Goal: Task Accomplishment & Management: Complete application form

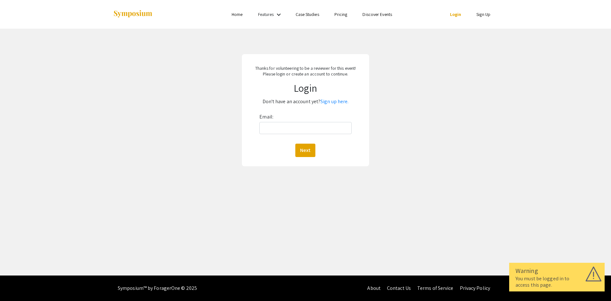
type input "PHORTON@IRSC.EDU"
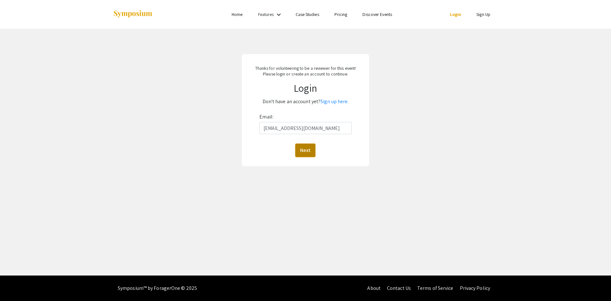
click at [313, 149] on button "Next" at bounding box center [305, 149] width 20 height 13
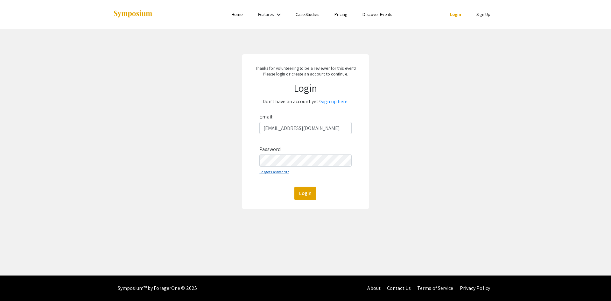
click at [261, 172] on link "Forgot Password?" at bounding box center [274, 171] width 30 height 5
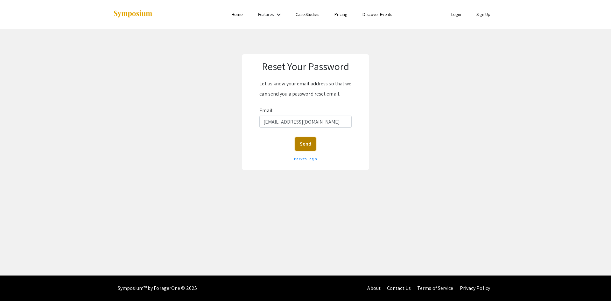
click at [311, 145] on button "Send" at bounding box center [305, 143] width 21 height 13
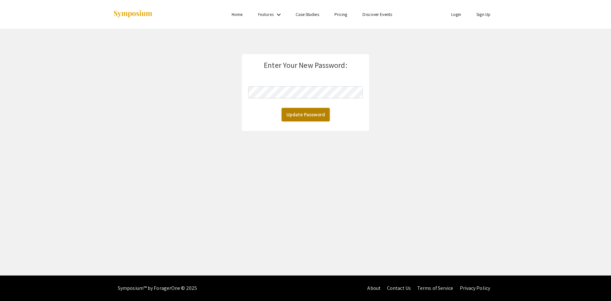
click at [298, 112] on button "Update Password" at bounding box center [305, 114] width 48 height 13
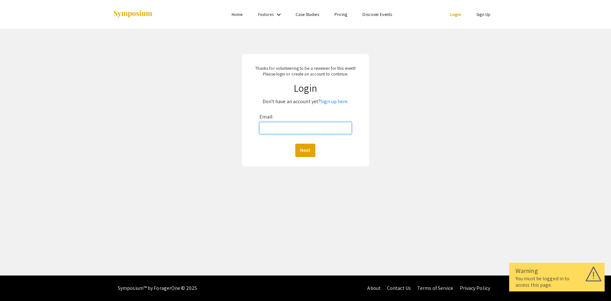
click at [304, 128] on input "Email:" at bounding box center [305, 128] width 92 height 12
type input "PHORTON@IRSC.EDU"
click at [299, 150] on button "Next" at bounding box center [305, 149] width 20 height 13
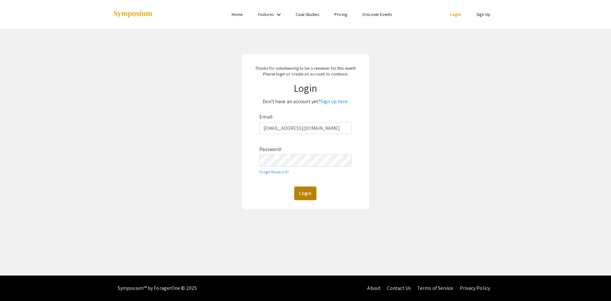
click at [302, 189] on button "Login" at bounding box center [305, 192] width 22 height 13
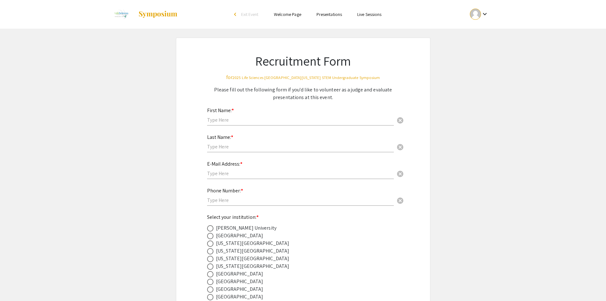
click at [244, 119] on input "text" at bounding box center [300, 119] width 187 height 7
type input "Paul"
click at [236, 145] on input "text" at bounding box center [300, 146] width 187 height 7
type input "Horton"
click at [232, 175] on input "text" at bounding box center [300, 173] width 187 height 7
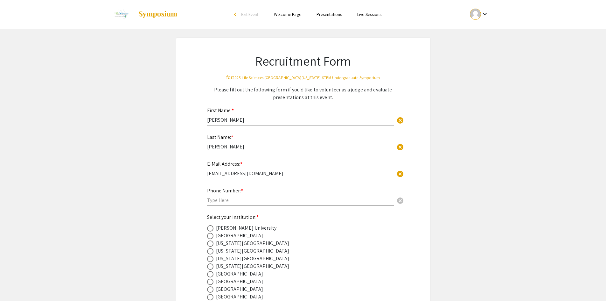
type input "phorton@irsc.edu"
click at [233, 199] on input "text" at bounding box center [300, 200] width 187 height 7
type input "7724627520"
click at [208, 274] on span at bounding box center [210, 274] width 6 height 6
click at [208, 274] on input "radio" at bounding box center [210, 274] width 6 height 6
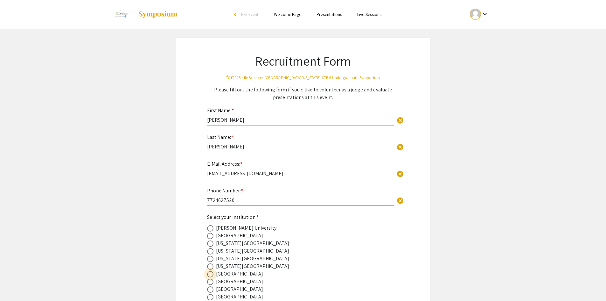
radio input "true"
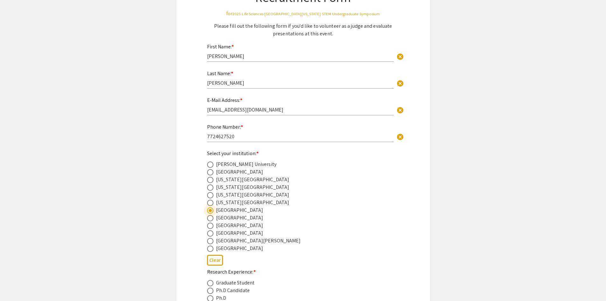
scroll to position [127, 0]
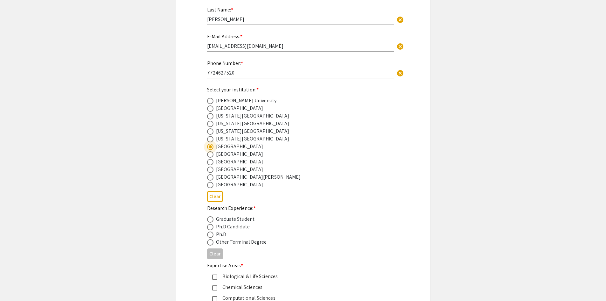
click at [211, 234] on span at bounding box center [210, 234] width 6 height 6
click at [211, 234] on input "radio" at bounding box center [210, 234] width 6 height 6
radio input "true"
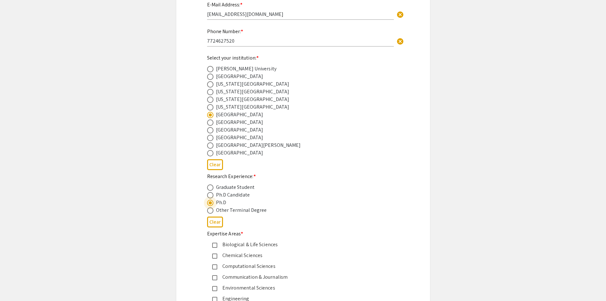
click at [214, 256] on mat-pseudo-checkbox at bounding box center [214, 255] width 5 height 5
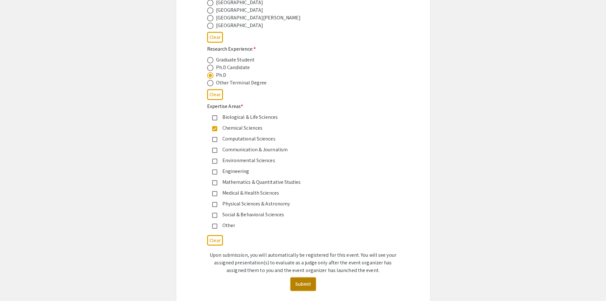
click at [305, 287] on button "Submit" at bounding box center [302, 283] width 25 height 13
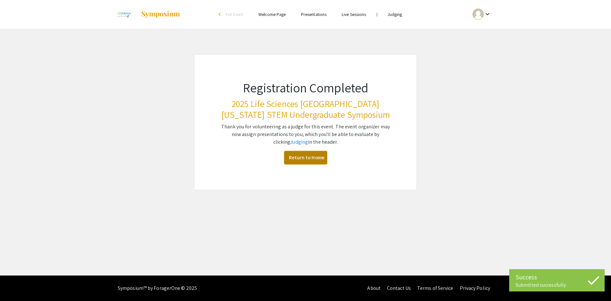
click at [310, 160] on link "Return to Home" at bounding box center [305, 157] width 43 height 13
